Goal: Task Accomplishment & Management: Manage account settings

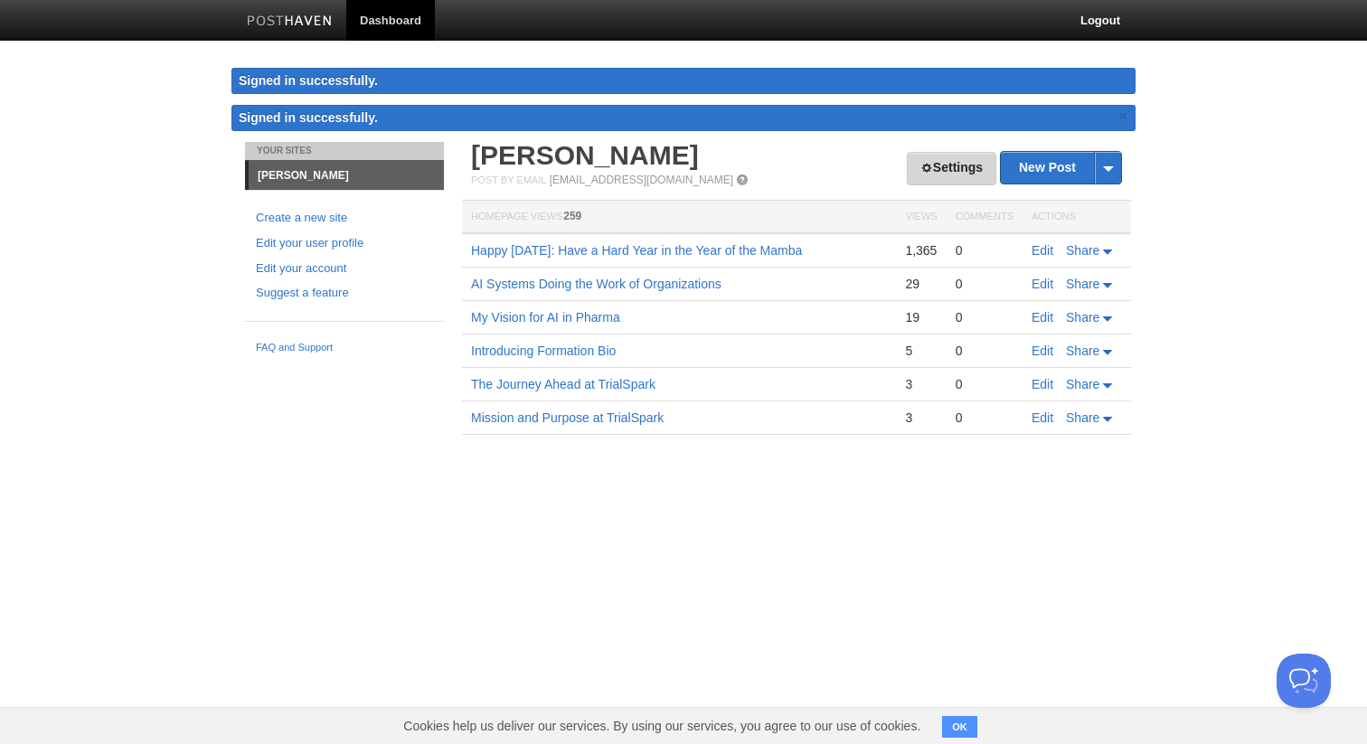
click at [917, 174] on link "Settings" at bounding box center [951, 168] width 89 height 33
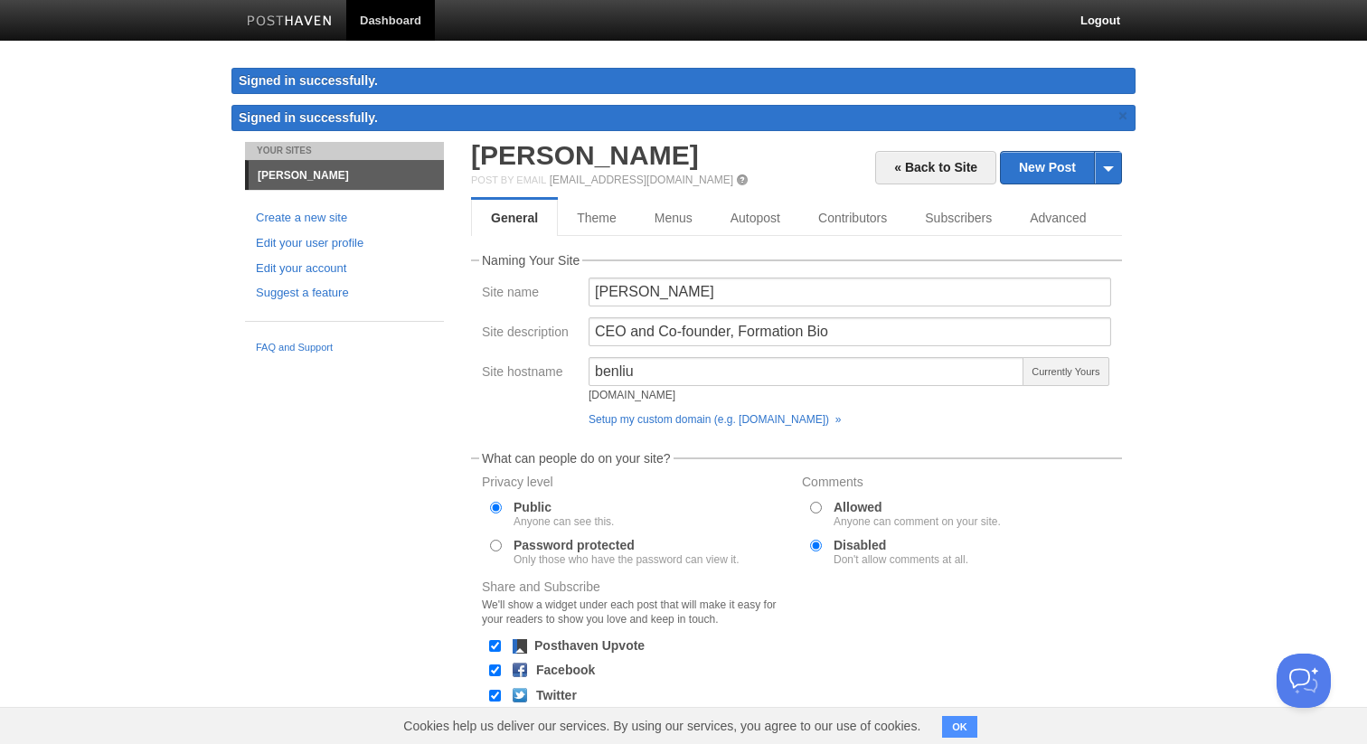
scroll to position [2, 0]
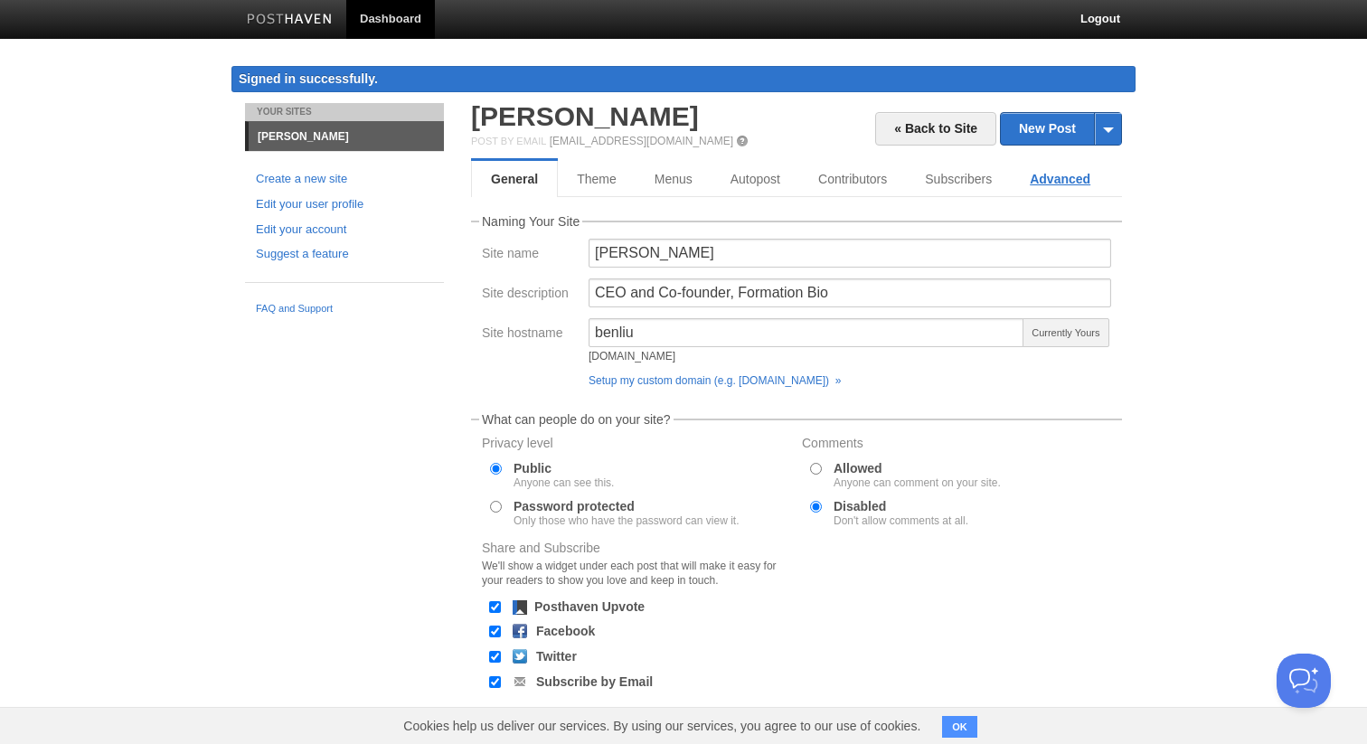
click at [1043, 179] on link "Advanced" at bounding box center [1059, 179] width 99 height 36
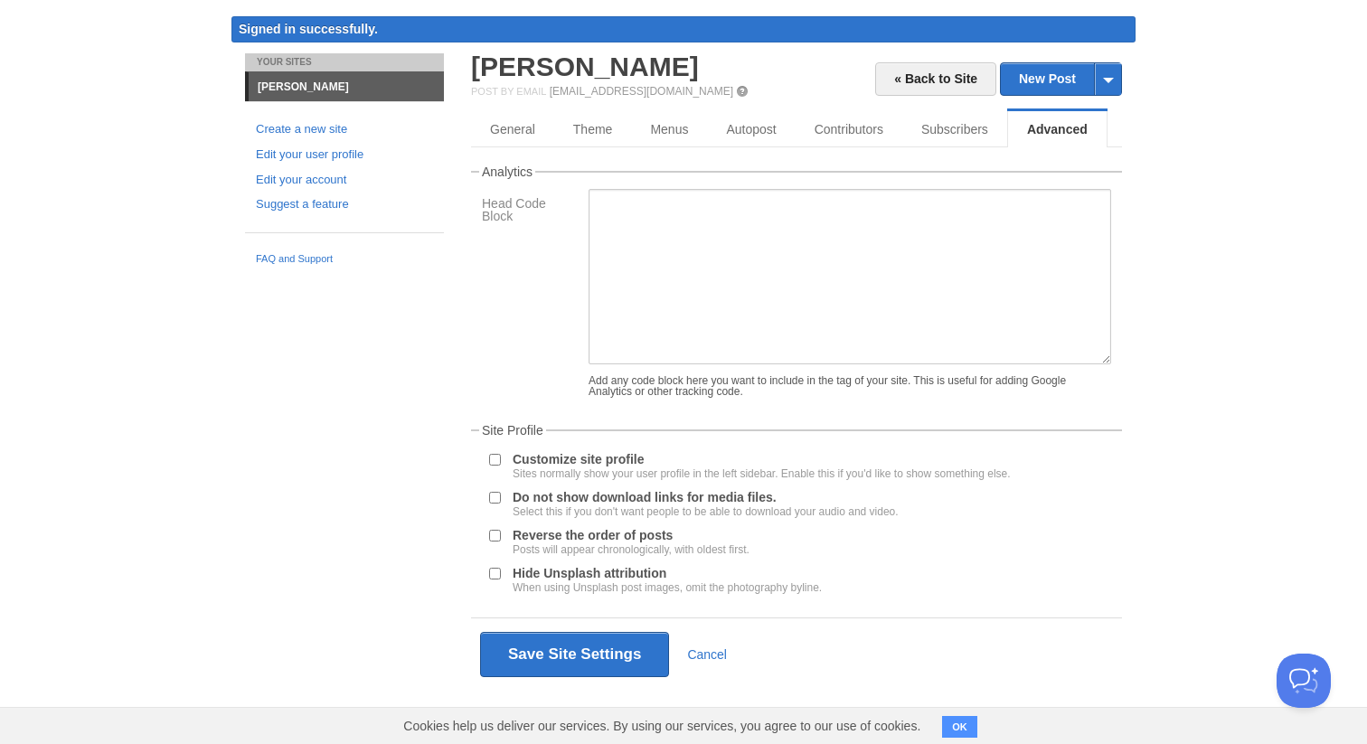
scroll to position [4, 0]
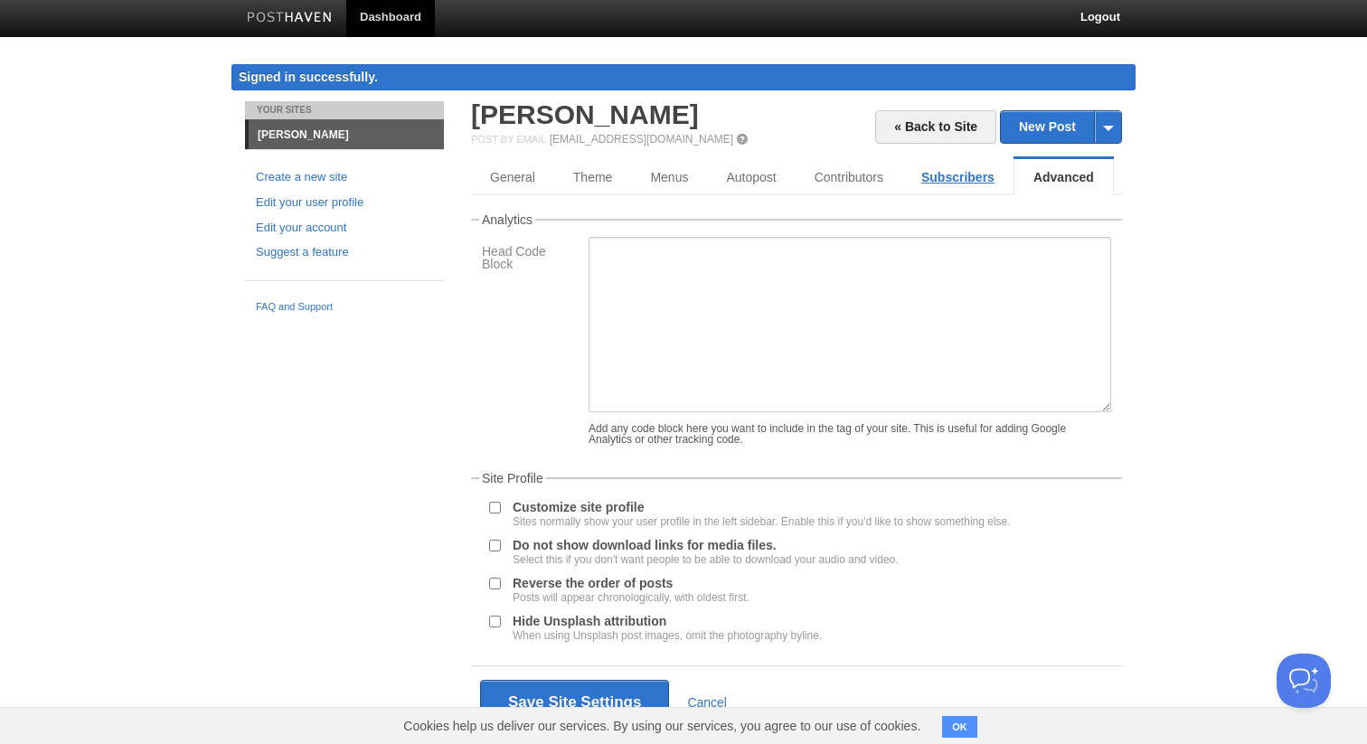
click at [938, 180] on link "Subscribers" at bounding box center [957, 177] width 111 height 36
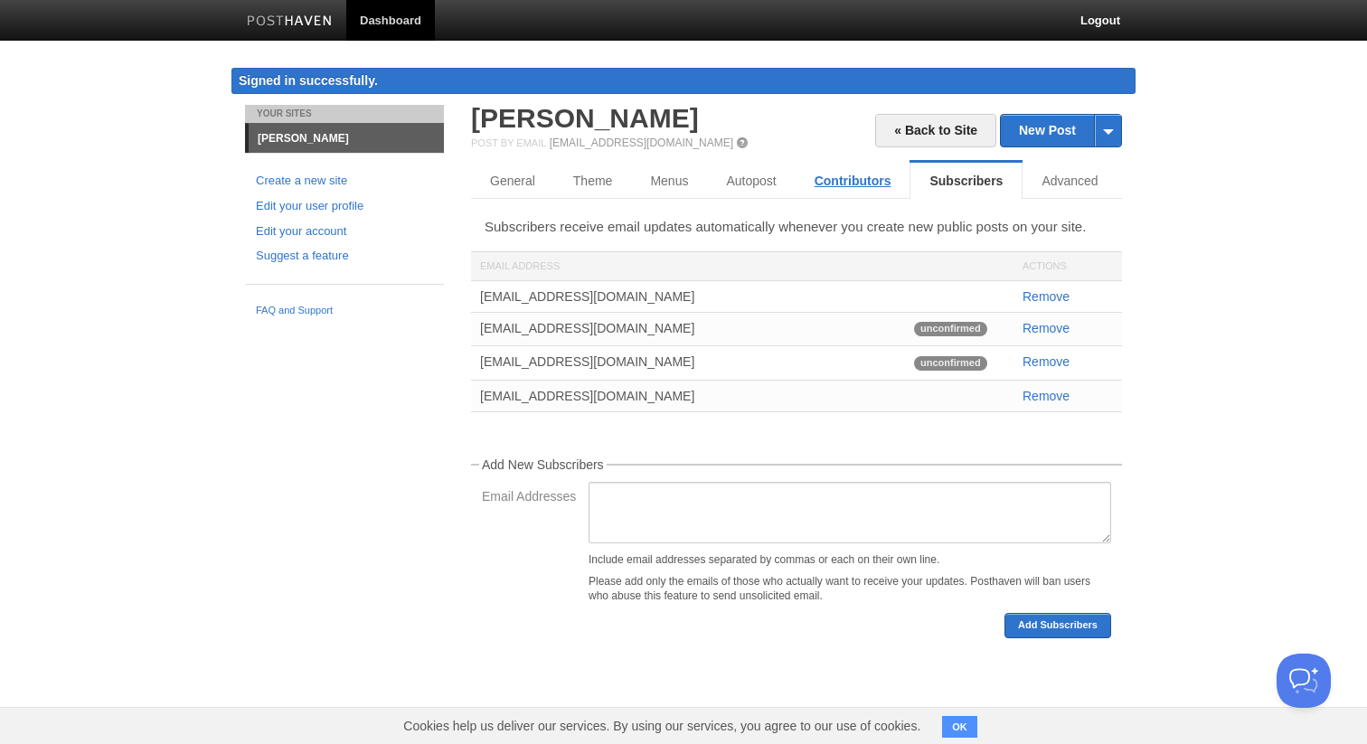
click at [861, 194] on link "Contributors" at bounding box center [852, 181] width 115 height 36
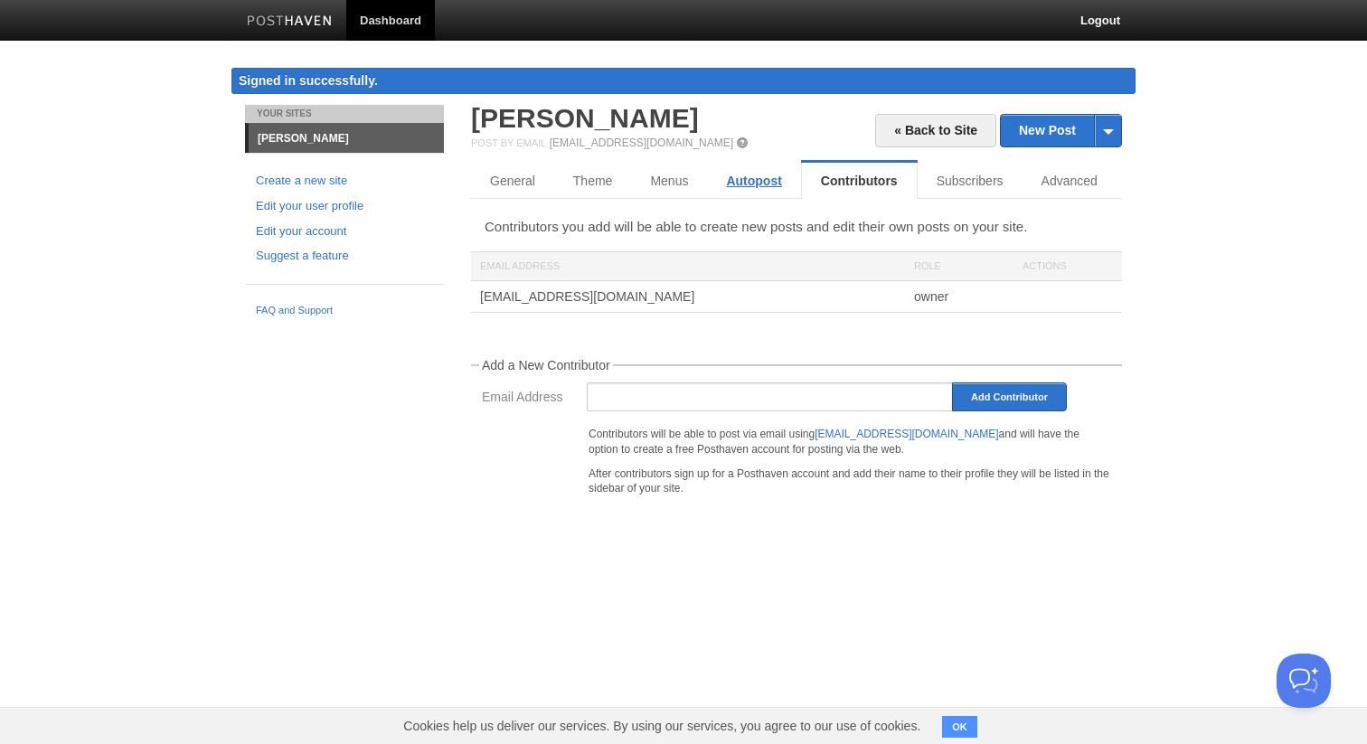
click at [784, 193] on link "Autopost" at bounding box center [753, 181] width 93 height 36
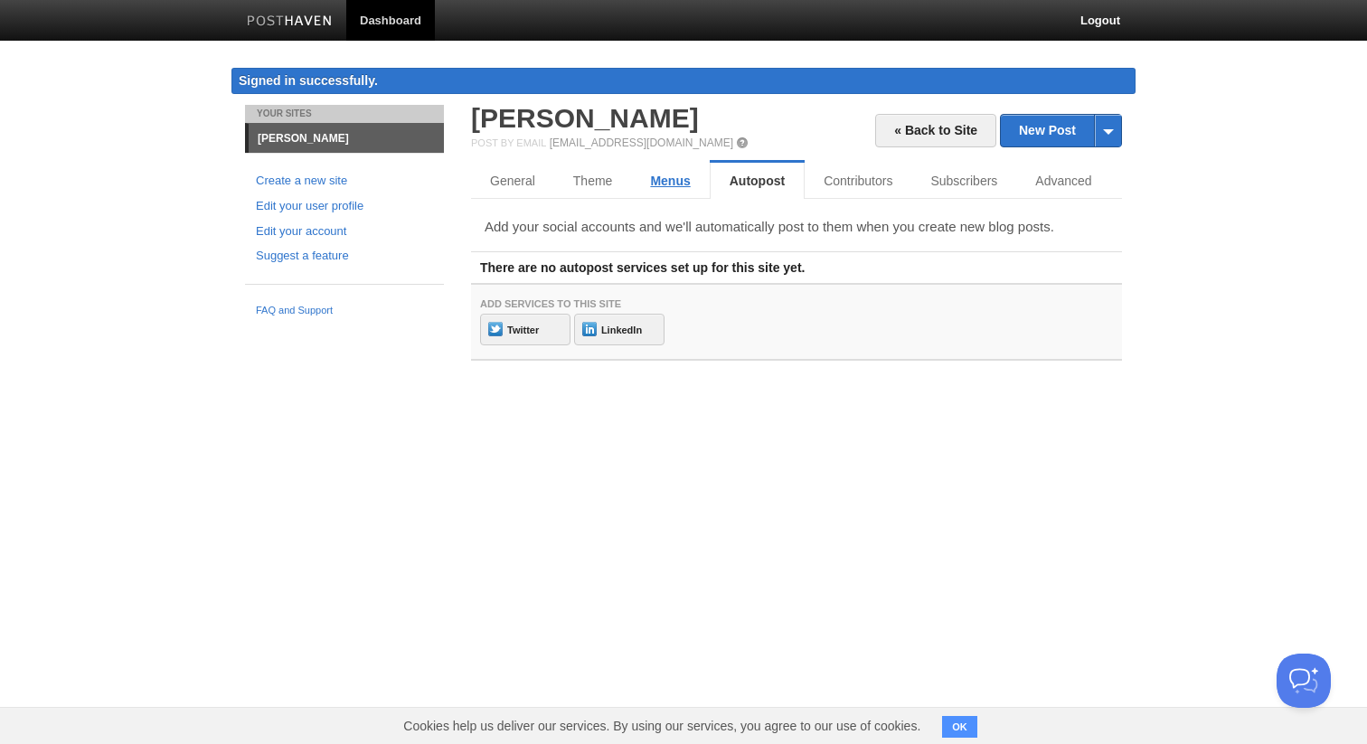
click at [678, 193] on link "Menus" at bounding box center [670, 181] width 78 height 36
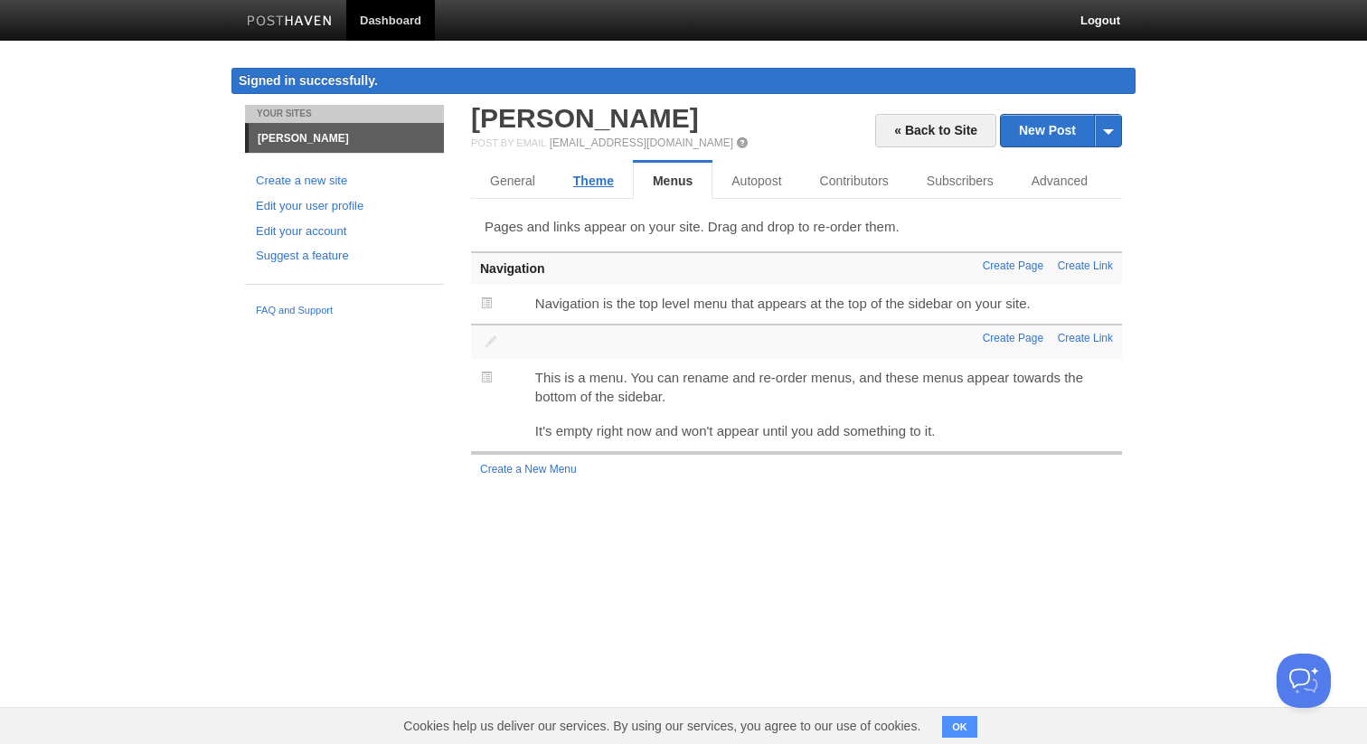
click at [579, 183] on link "Theme" at bounding box center [593, 181] width 79 height 36
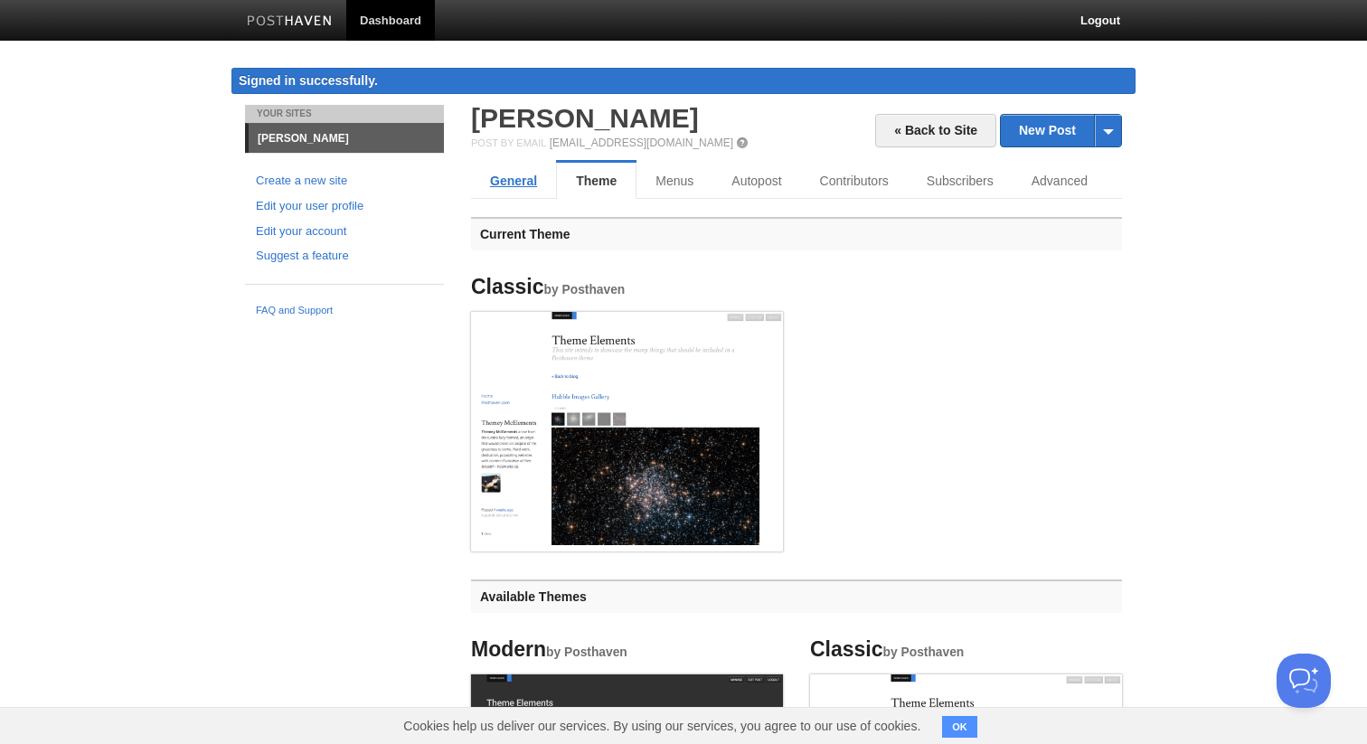
click at [520, 181] on link "General" at bounding box center [513, 181] width 85 height 36
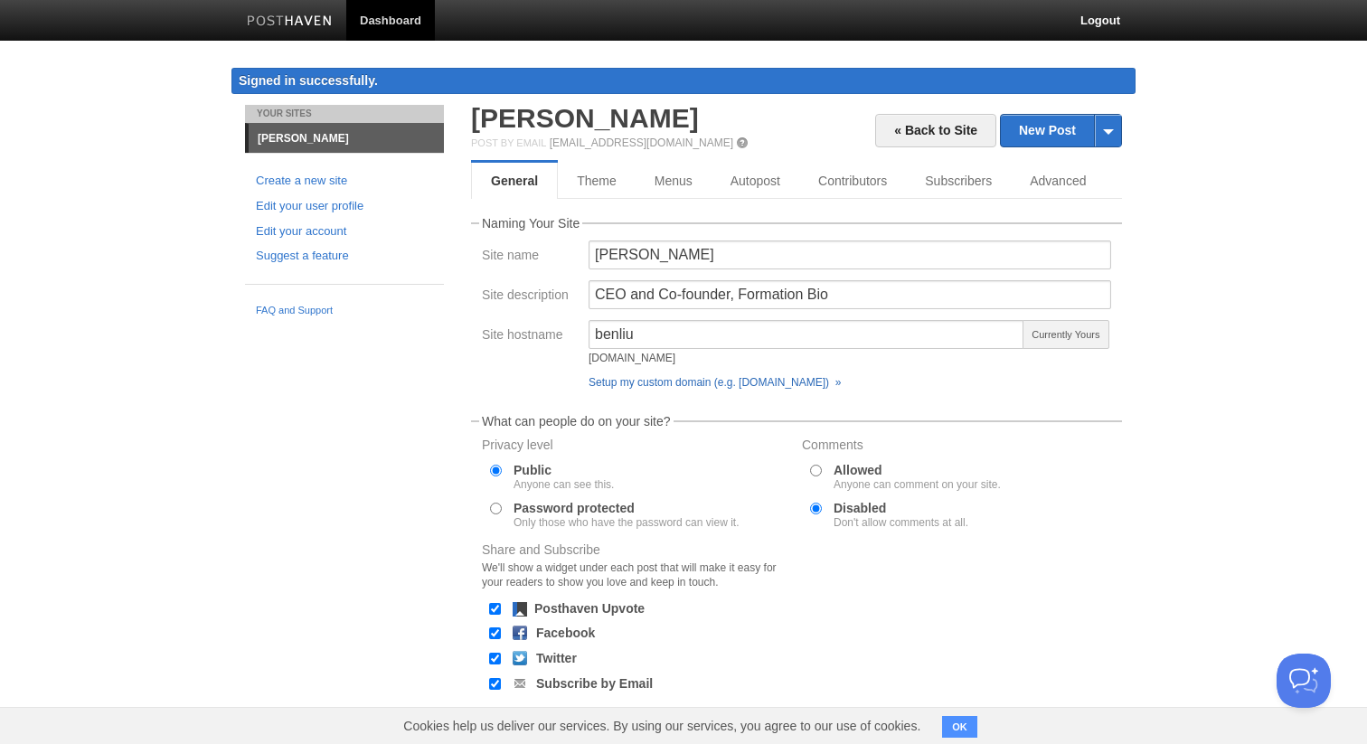
click at [679, 382] on link "Setup my custom domain (e.g. [DOMAIN_NAME]) »" at bounding box center [714, 382] width 252 height 13
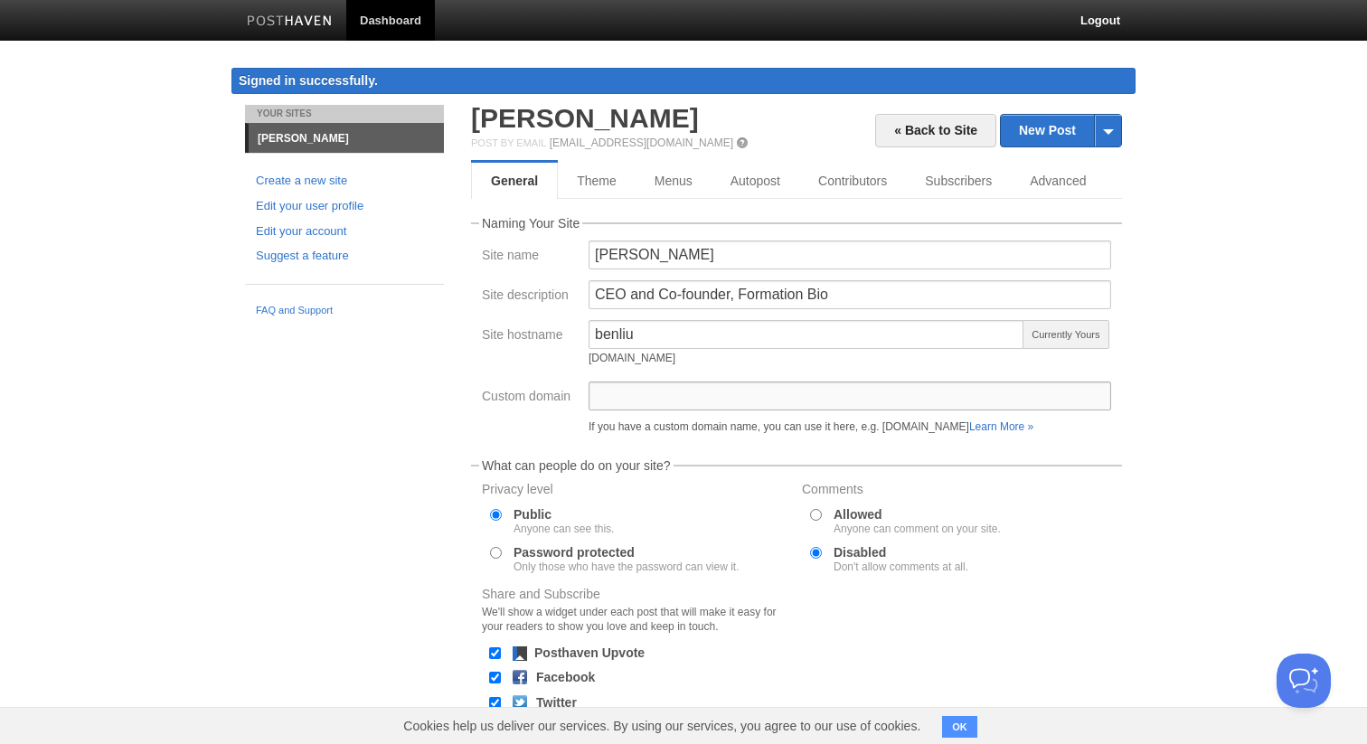
click at [663, 395] on input "Custom domain" at bounding box center [849, 395] width 522 height 29
paste input "[DOMAIN_NAME]"
type input "[DOMAIN_NAME]"
click at [530, 390] on label "Custom domain" at bounding box center [530, 398] width 96 height 17
click at [588, 388] on input "[DOMAIN_NAME]" at bounding box center [849, 395] width 522 height 29
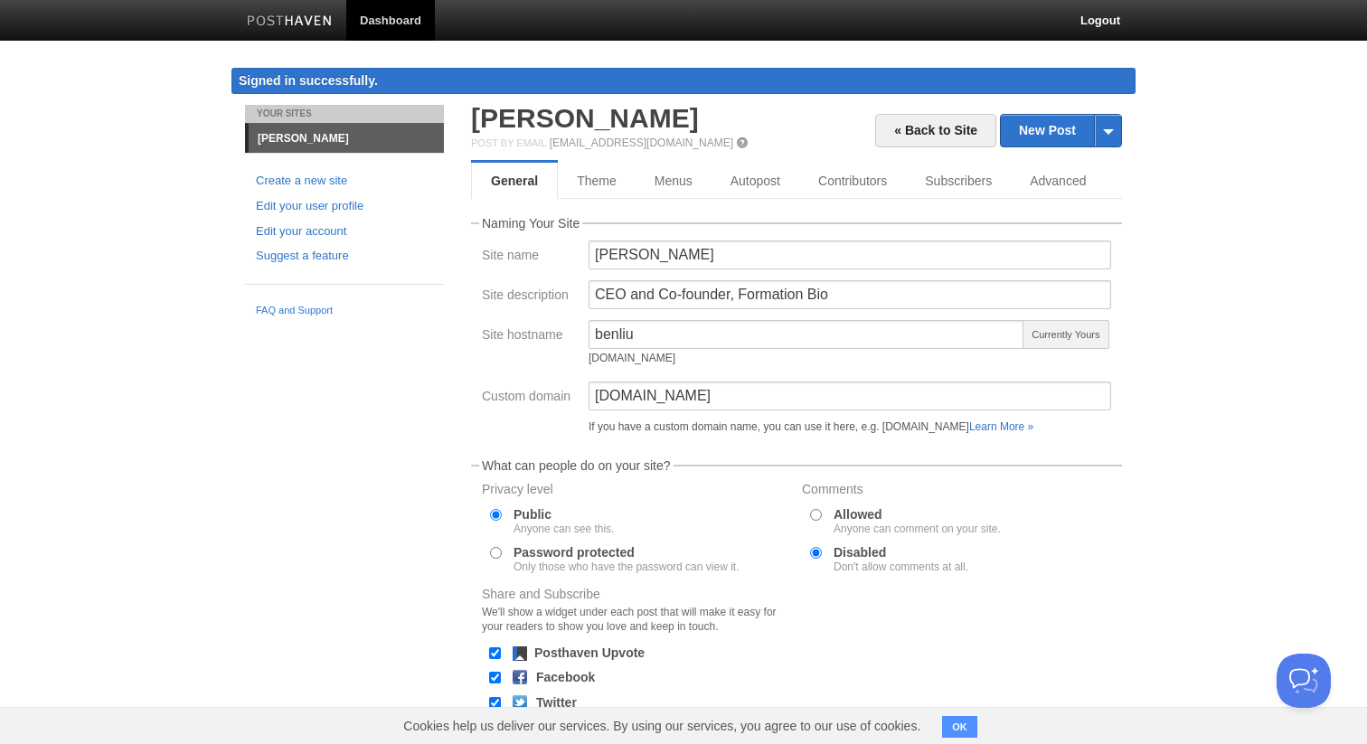
click at [535, 416] on div "Custom domain [DOMAIN_NAME] If you have a custom domain name, you can use it he…" at bounding box center [796, 411] width 640 height 60
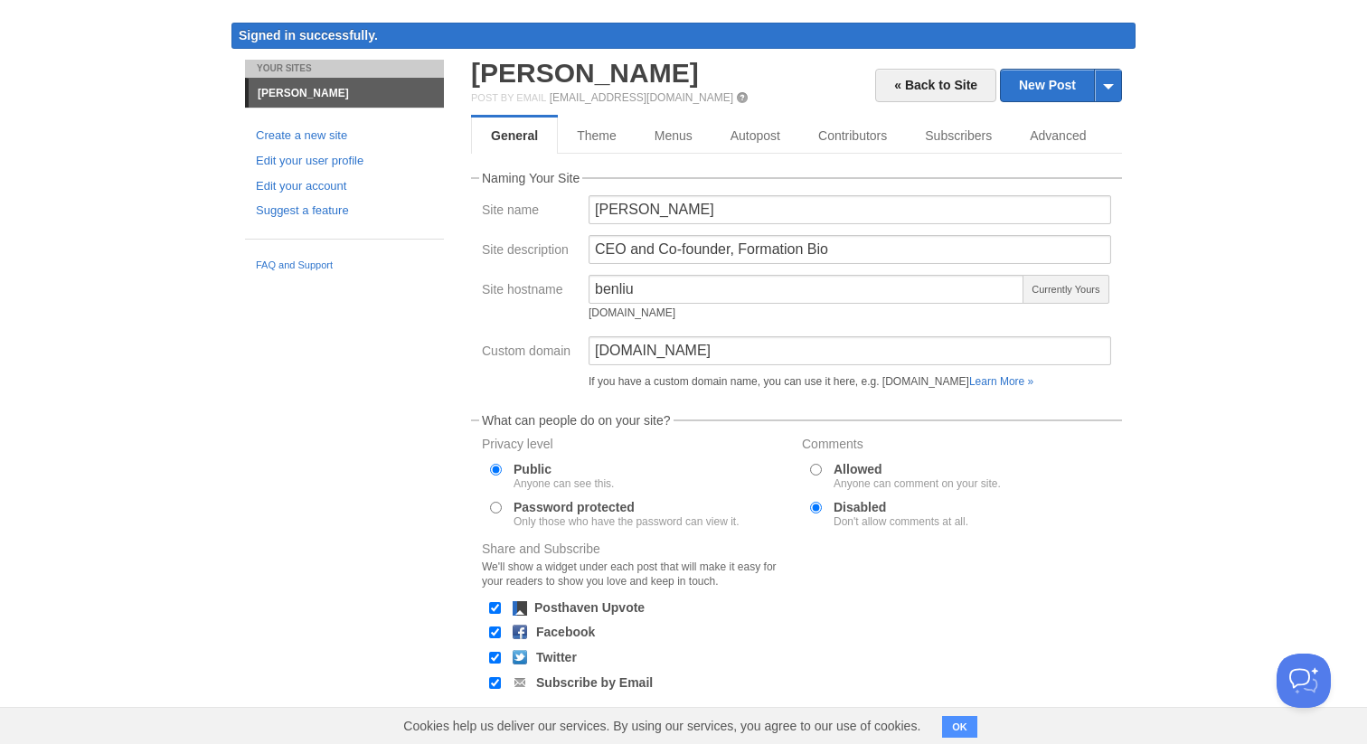
scroll to position [141, 0]
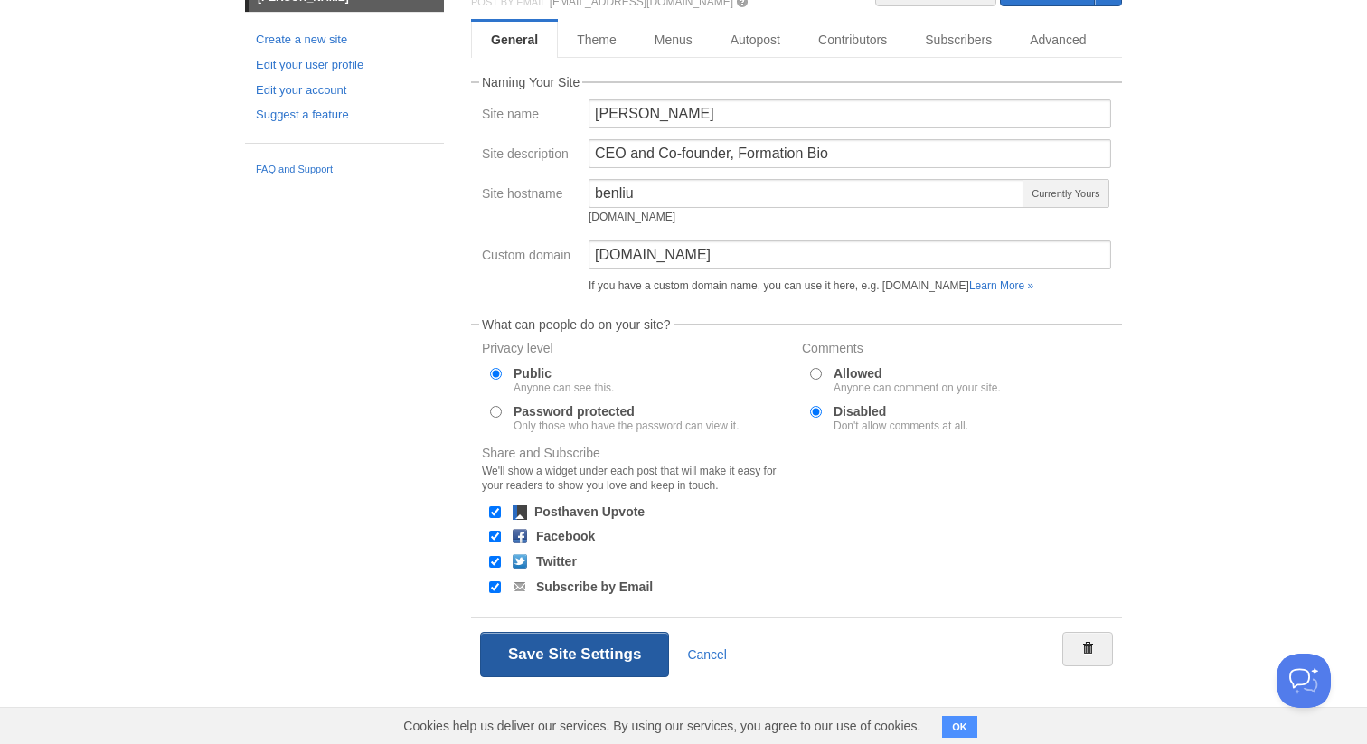
click at [578, 653] on button "Save Site Settings" at bounding box center [574, 654] width 189 height 45
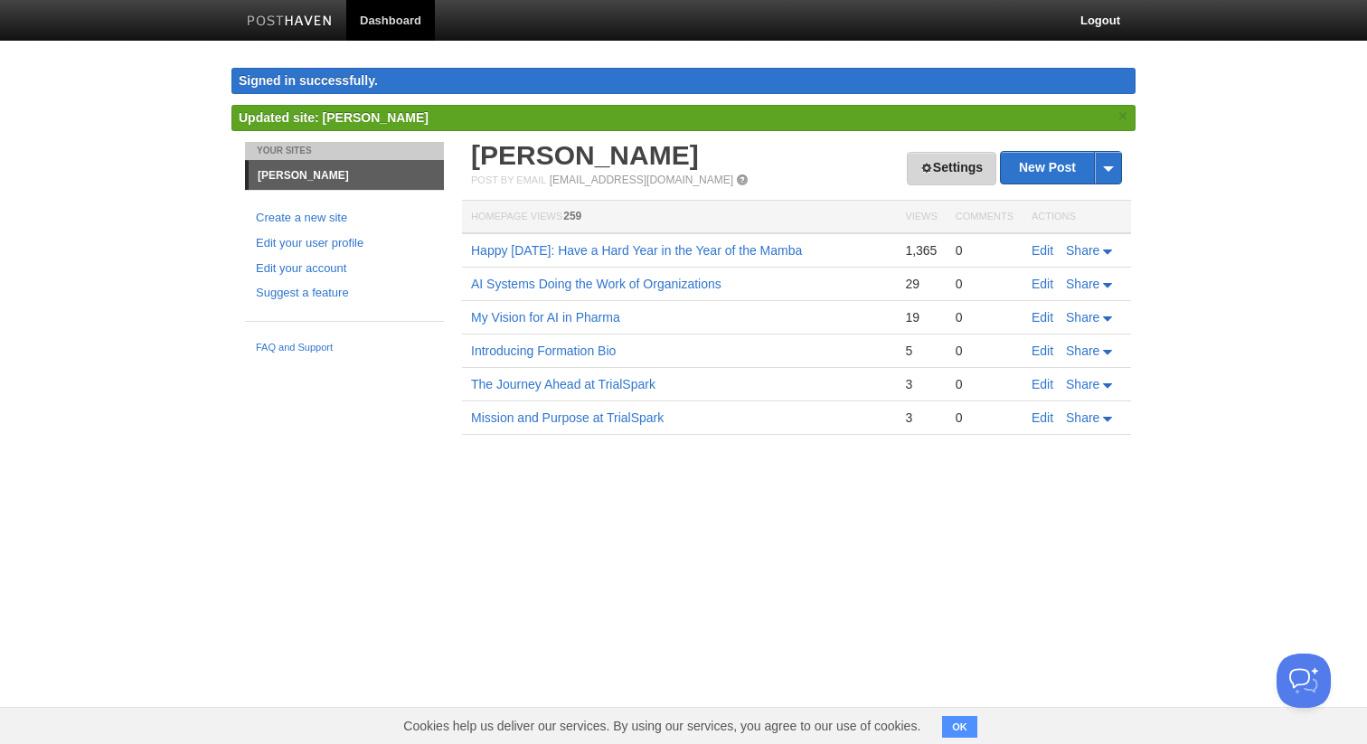
click at [937, 171] on link "Settings" at bounding box center [951, 168] width 89 height 33
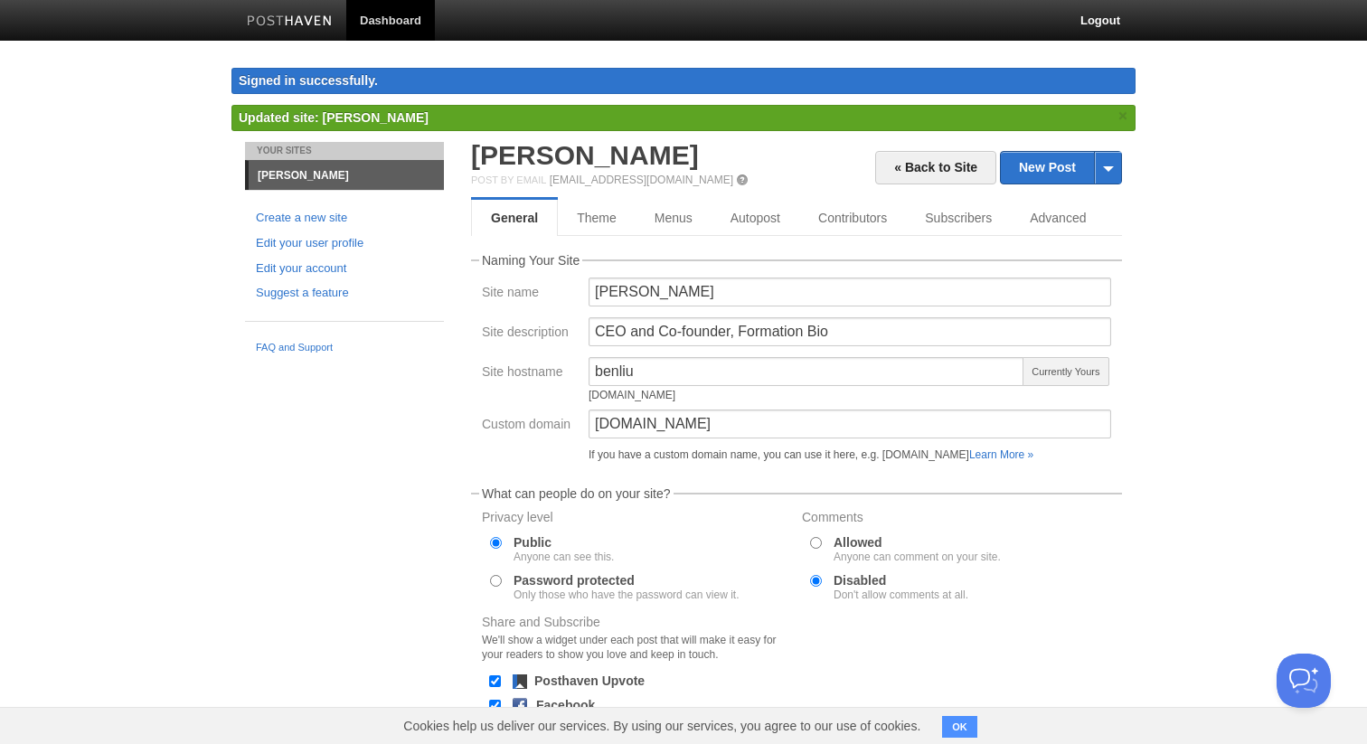
click at [674, 398] on div "[DOMAIN_NAME]" at bounding box center [806, 395] width 436 height 11
copy div "[DOMAIN_NAME]"
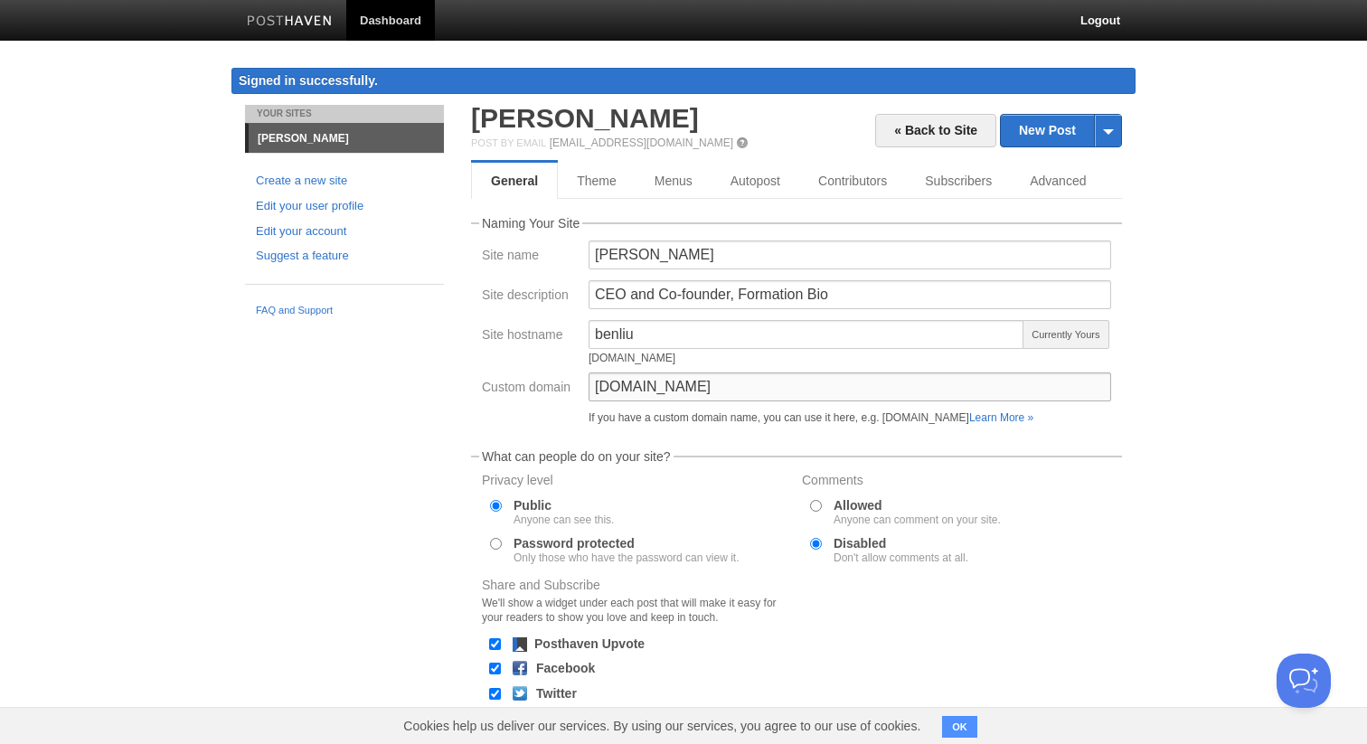
click at [678, 397] on input "[DOMAIN_NAME]" at bounding box center [849, 386] width 522 height 29
paste input "[DOMAIN_NAME]"
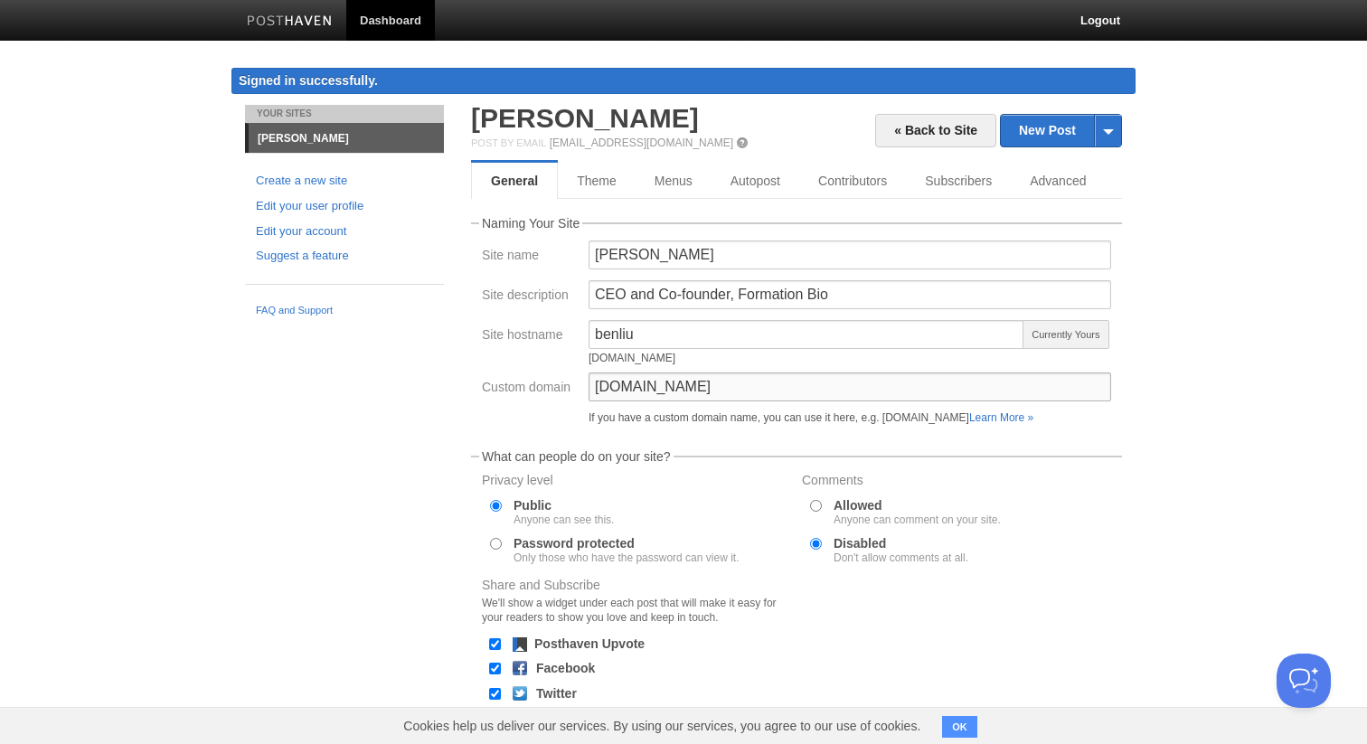
scroll to position [132, 0]
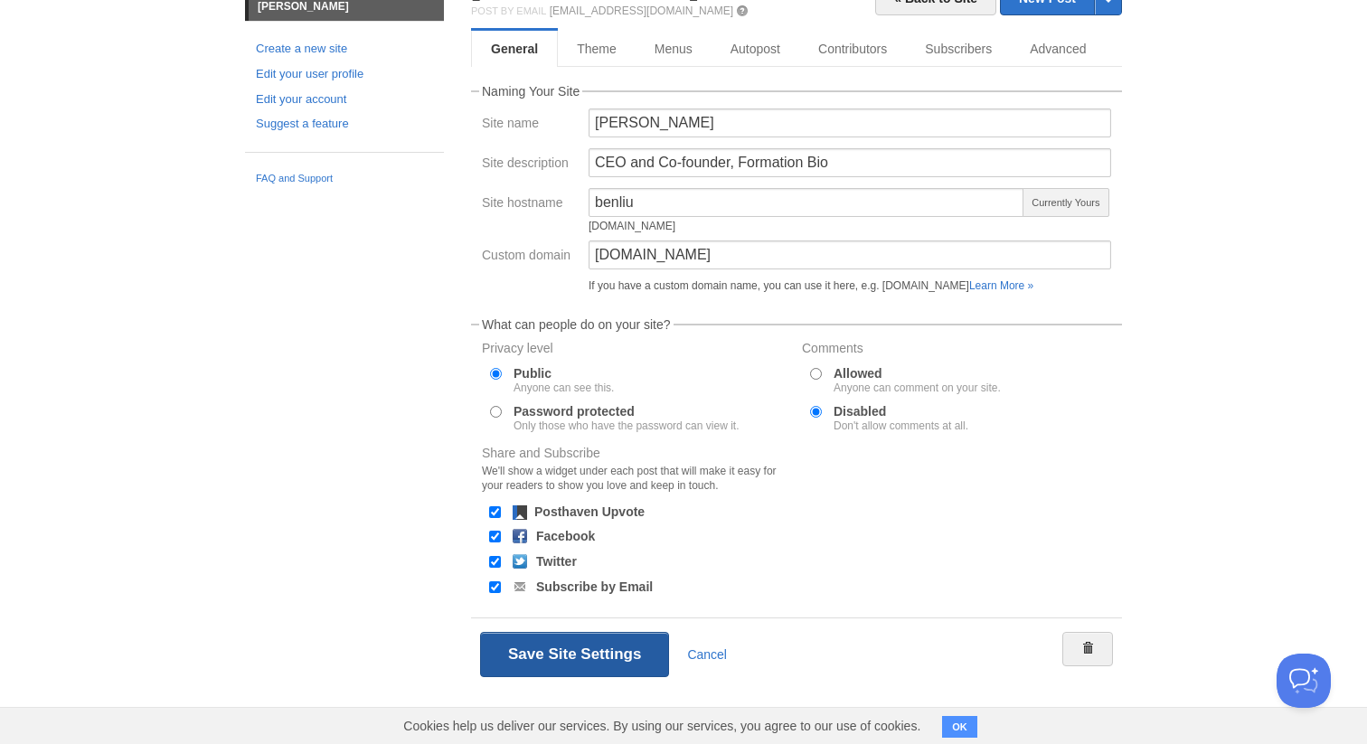
click at [540, 668] on button "Save Site Settings" at bounding box center [574, 654] width 189 height 45
click at [650, 258] on input "[DOMAIN_NAME]" at bounding box center [849, 254] width 522 height 29
type input "[DOMAIN_NAME]"
click at [561, 648] on button "Save Site Settings" at bounding box center [574, 654] width 189 height 45
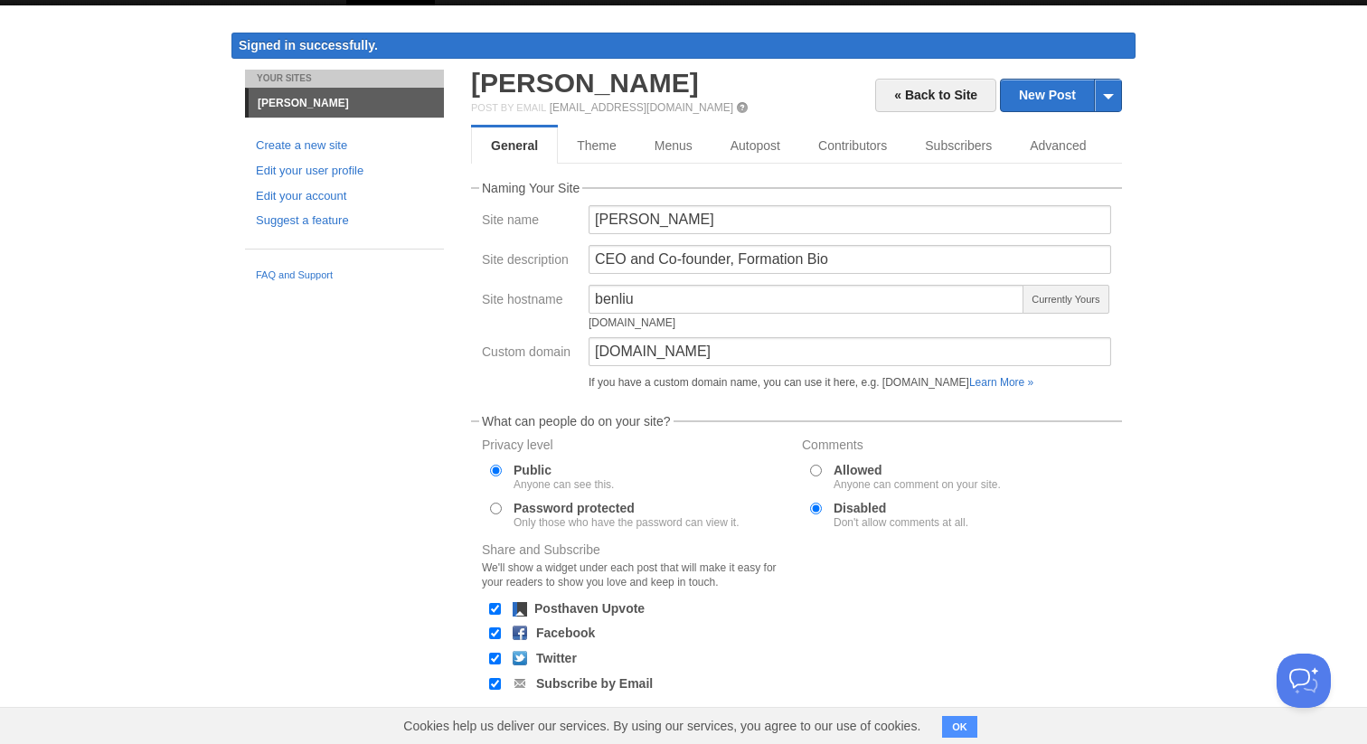
scroll to position [0, 0]
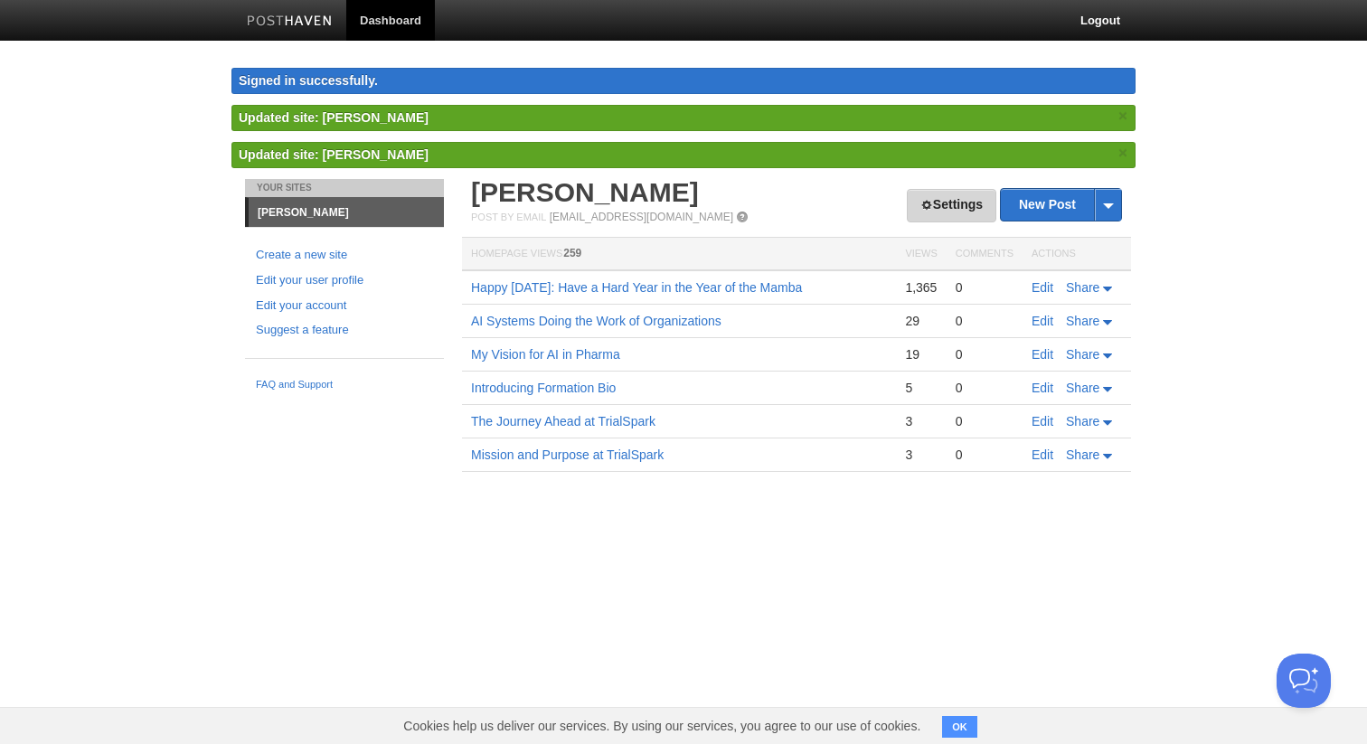
click at [935, 214] on link "Settings" at bounding box center [951, 205] width 89 height 33
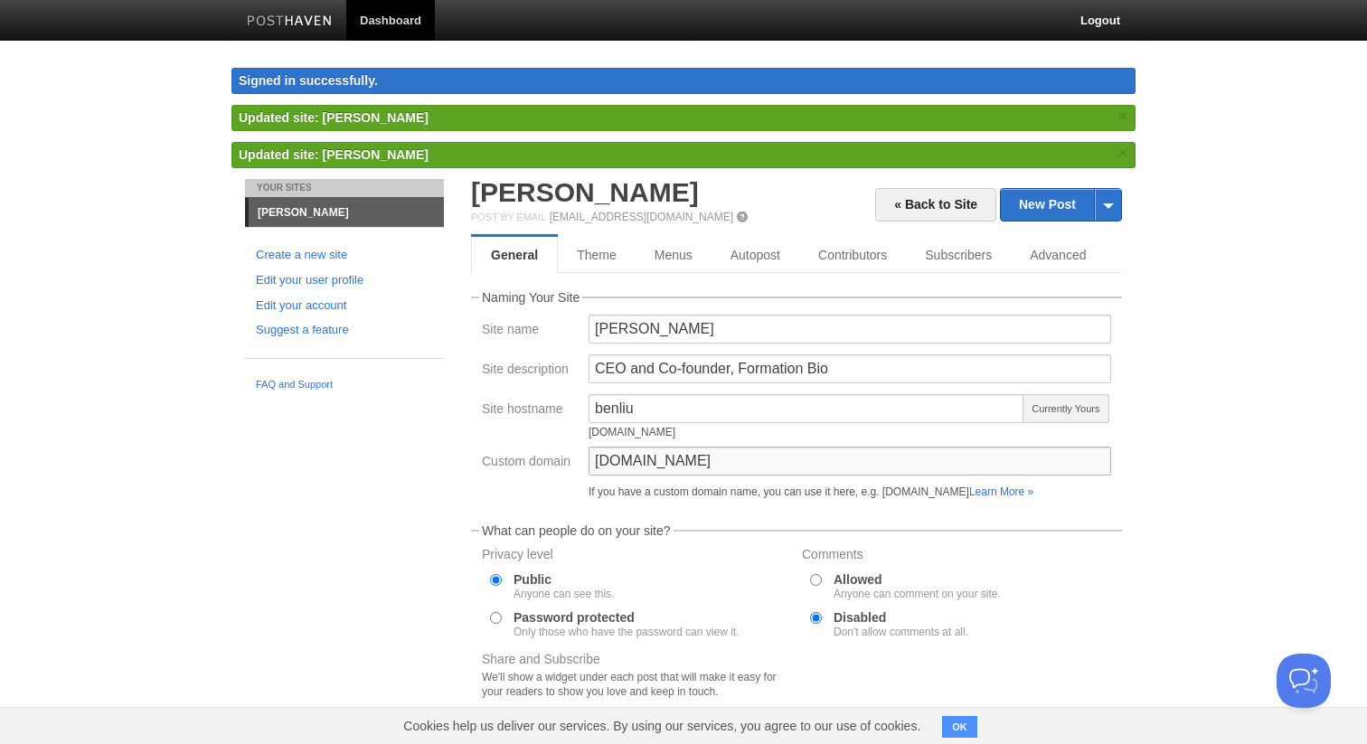
click at [679, 460] on input "[DOMAIN_NAME]" at bounding box center [849, 460] width 522 height 29
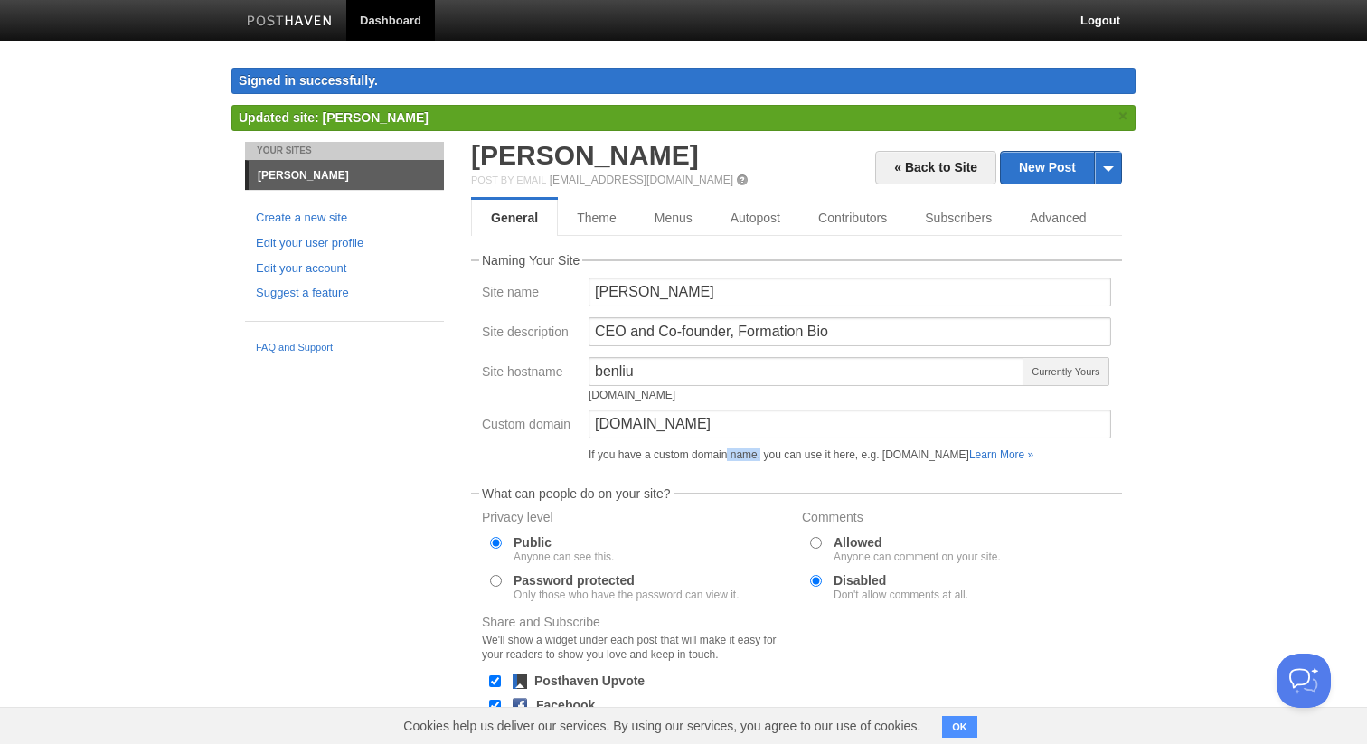
click at [679, 460] on div "If you have a custom domain name, you can use it here, e.g. [DOMAIN_NAME] Learn…" at bounding box center [849, 454] width 522 height 11
click at [651, 423] on input "[DOMAIN_NAME]" at bounding box center [849, 423] width 522 height 29
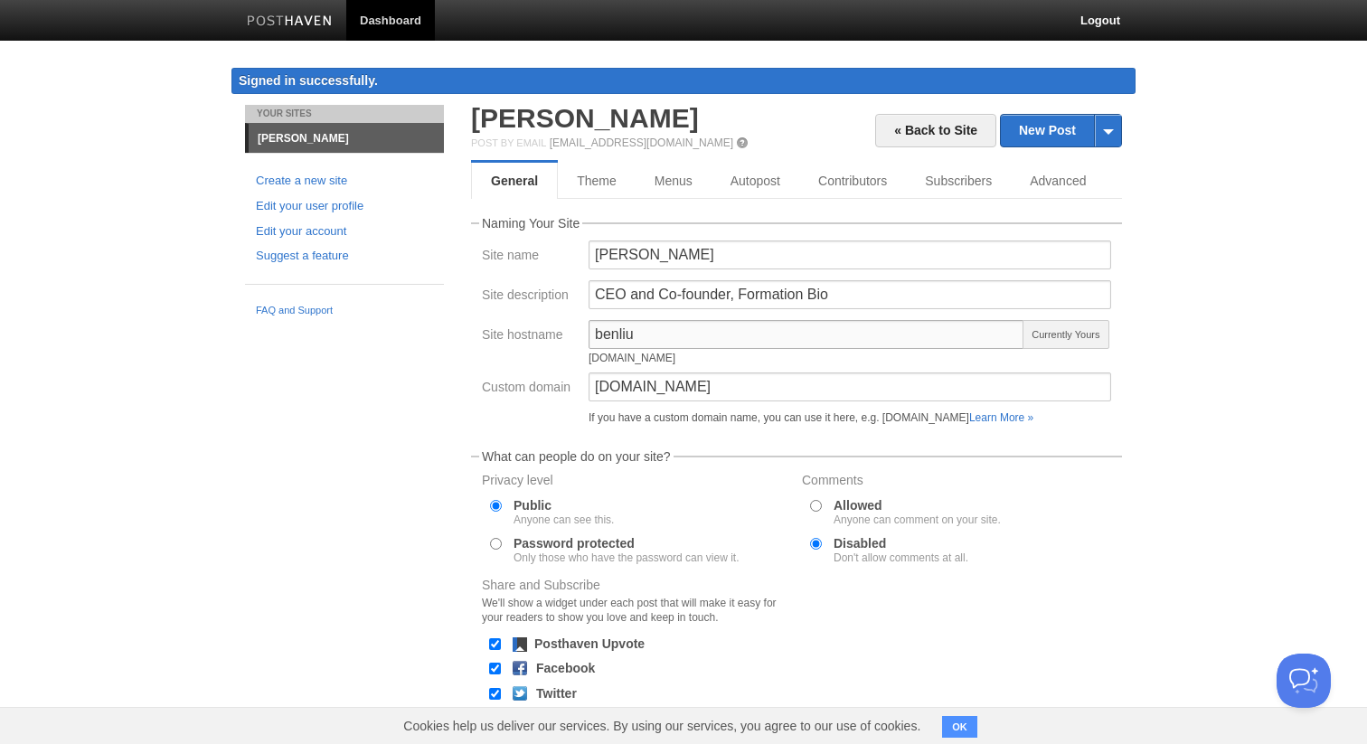
click at [618, 343] on input "benliu" at bounding box center [806, 334] width 436 height 29
click at [632, 360] on div "[DOMAIN_NAME]" at bounding box center [806, 357] width 436 height 11
copy div "[DOMAIN_NAME]"
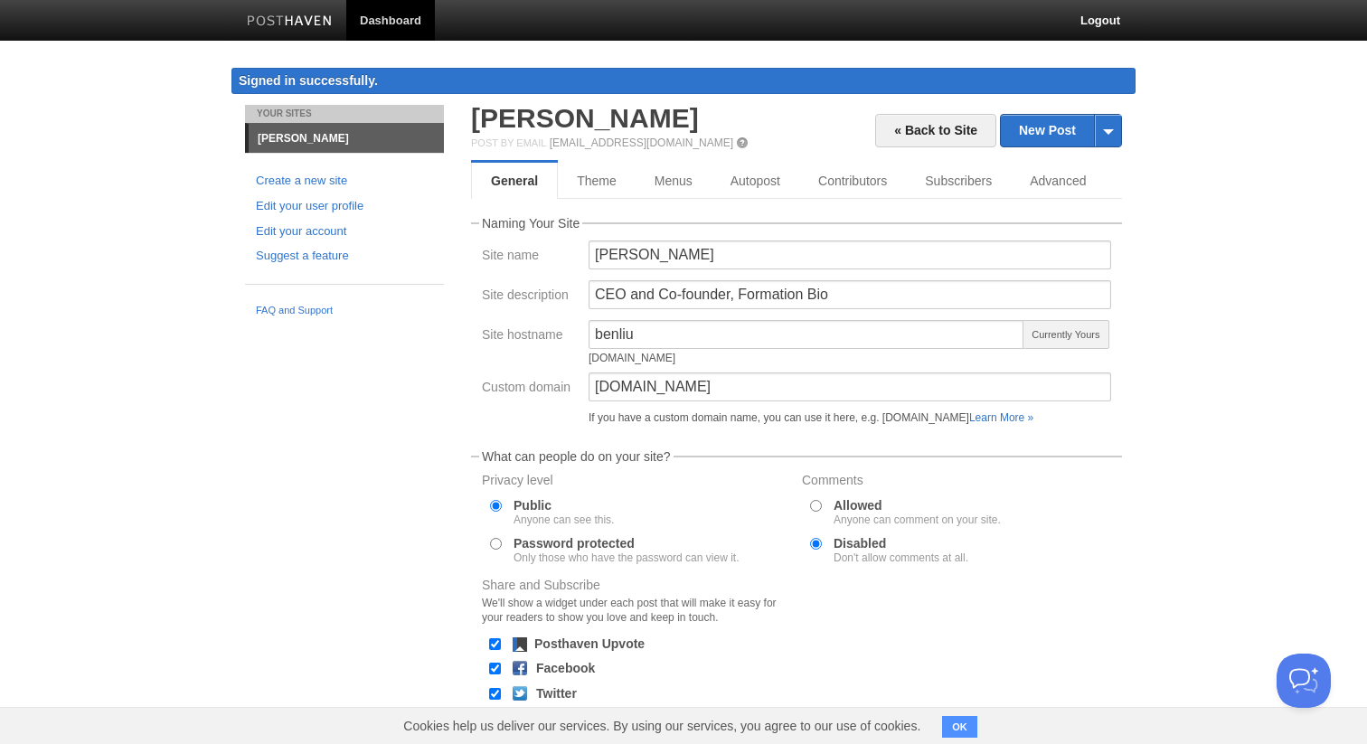
click at [662, 417] on div "If you have a custom domain name, you can use it here, e.g. [DOMAIN_NAME] Learn…" at bounding box center [849, 417] width 522 height 11
click at [672, 398] on input "[DOMAIN_NAME]" at bounding box center [849, 386] width 522 height 29
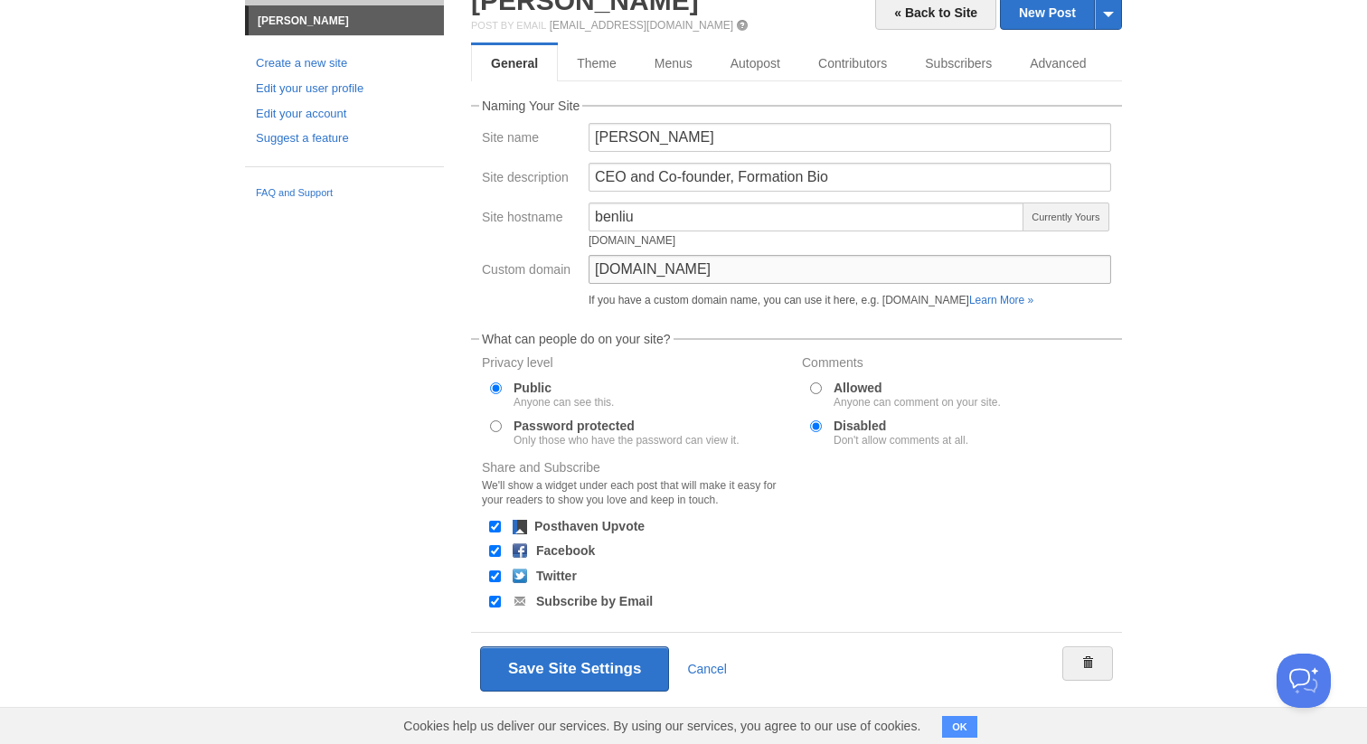
scroll to position [118, 0]
click at [672, 268] on input "[DOMAIN_NAME]" at bounding box center [849, 268] width 522 height 29
click at [497, 318] on form "Naming Your Site Site name [PERSON_NAME] Site description CEO and Co-founder, F…" at bounding box center [796, 402] width 651 height 606
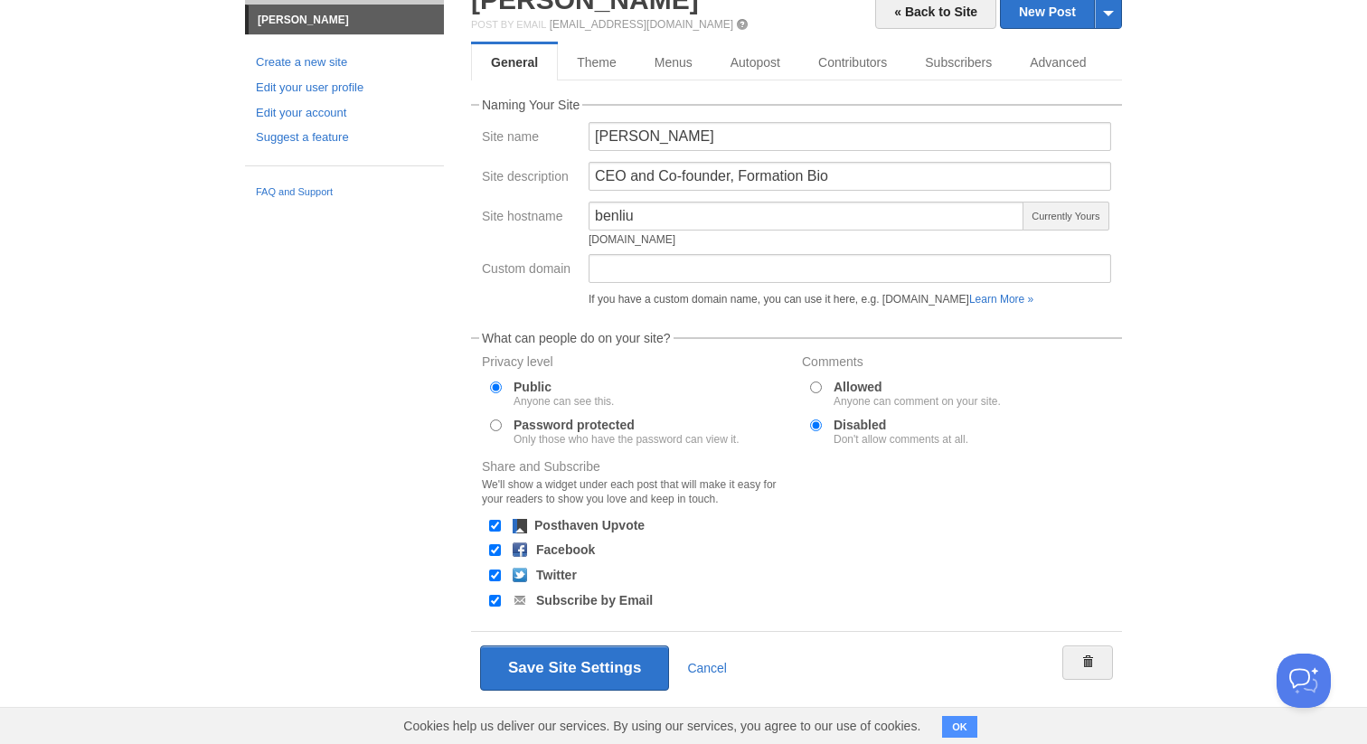
scroll to position [132, 0]
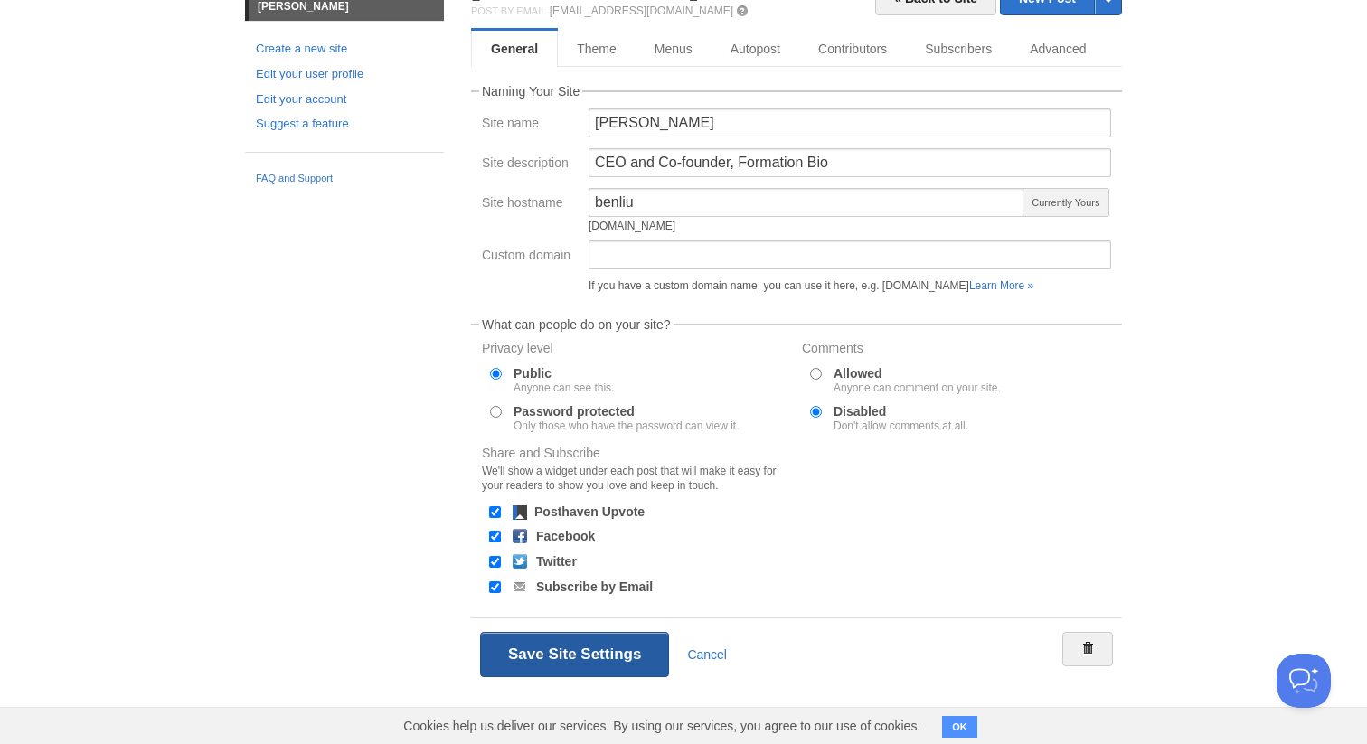
click at [524, 671] on button "Save Site Settings" at bounding box center [574, 654] width 189 height 45
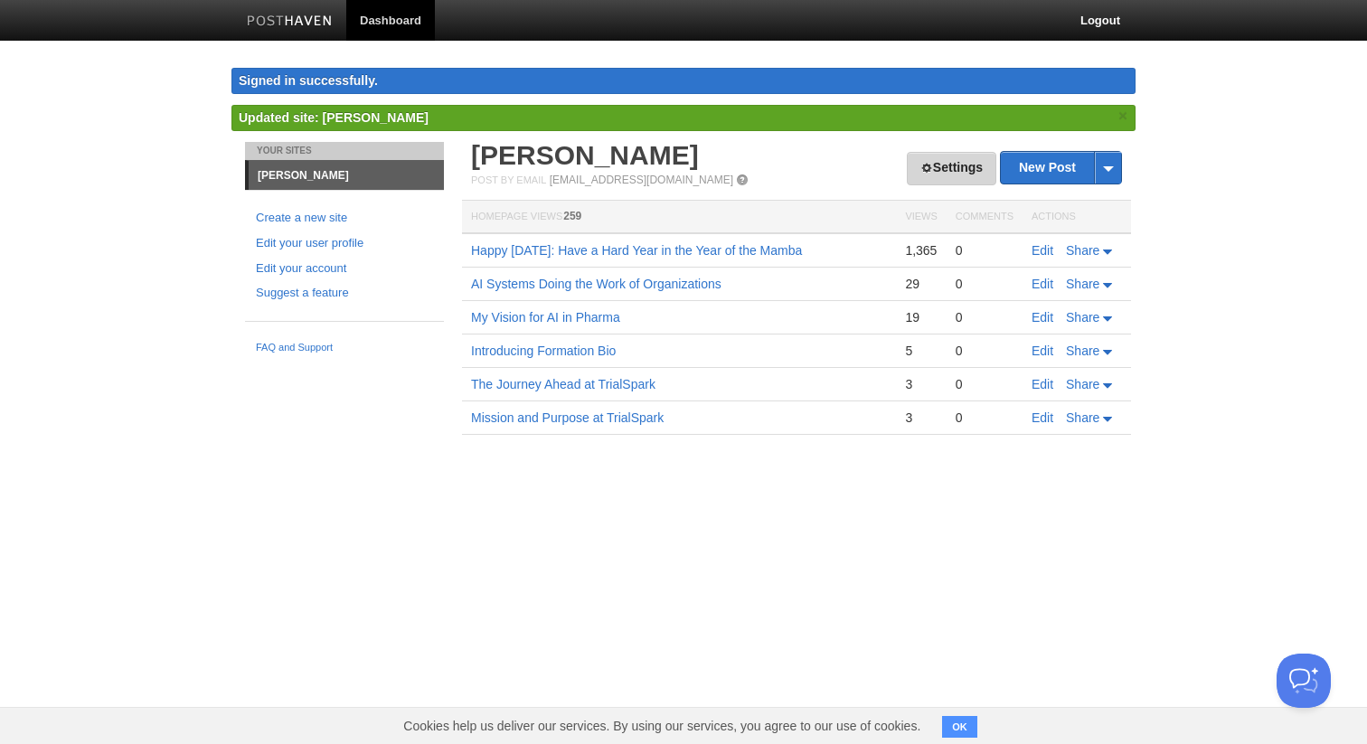
click at [954, 166] on link "Settings" at bounding box center [951, 168] width 89 height 33
